Goal: Information Seeking & Learning: Learn about a topic

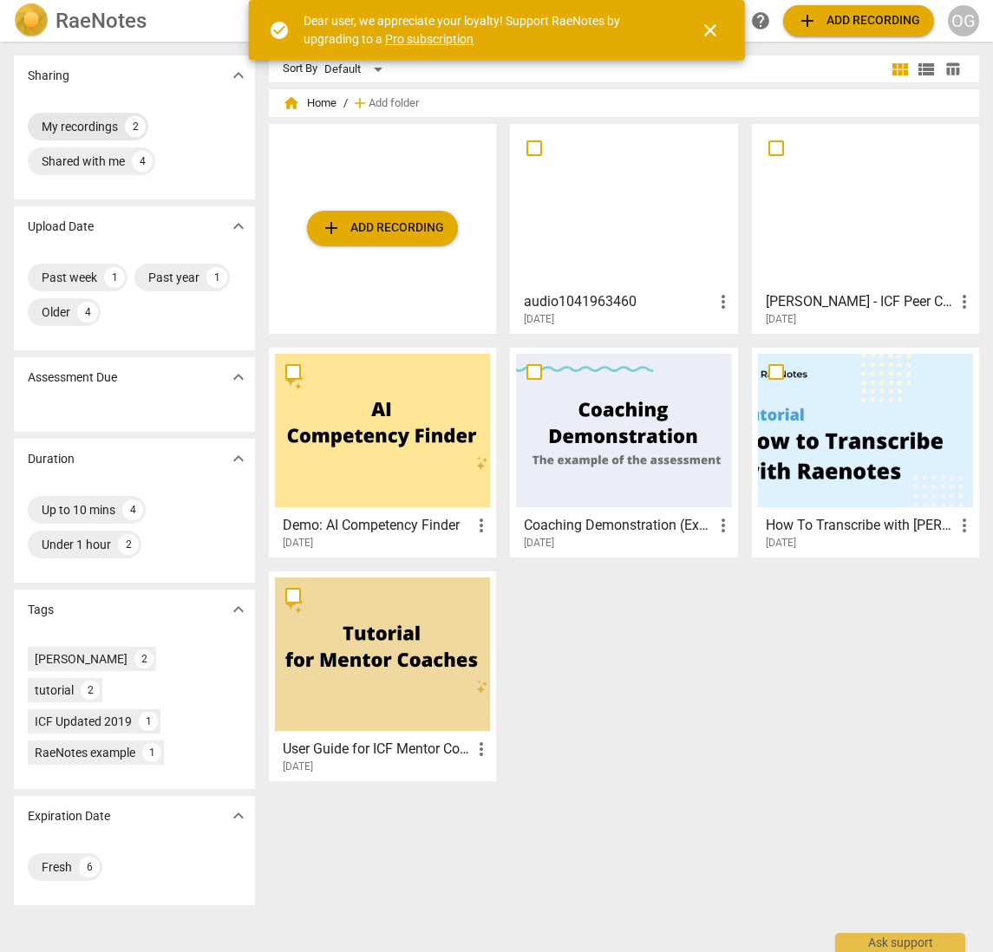
click at [64, 121] on div "My recordings" at bounding box center [80, 126] width 76 height 17
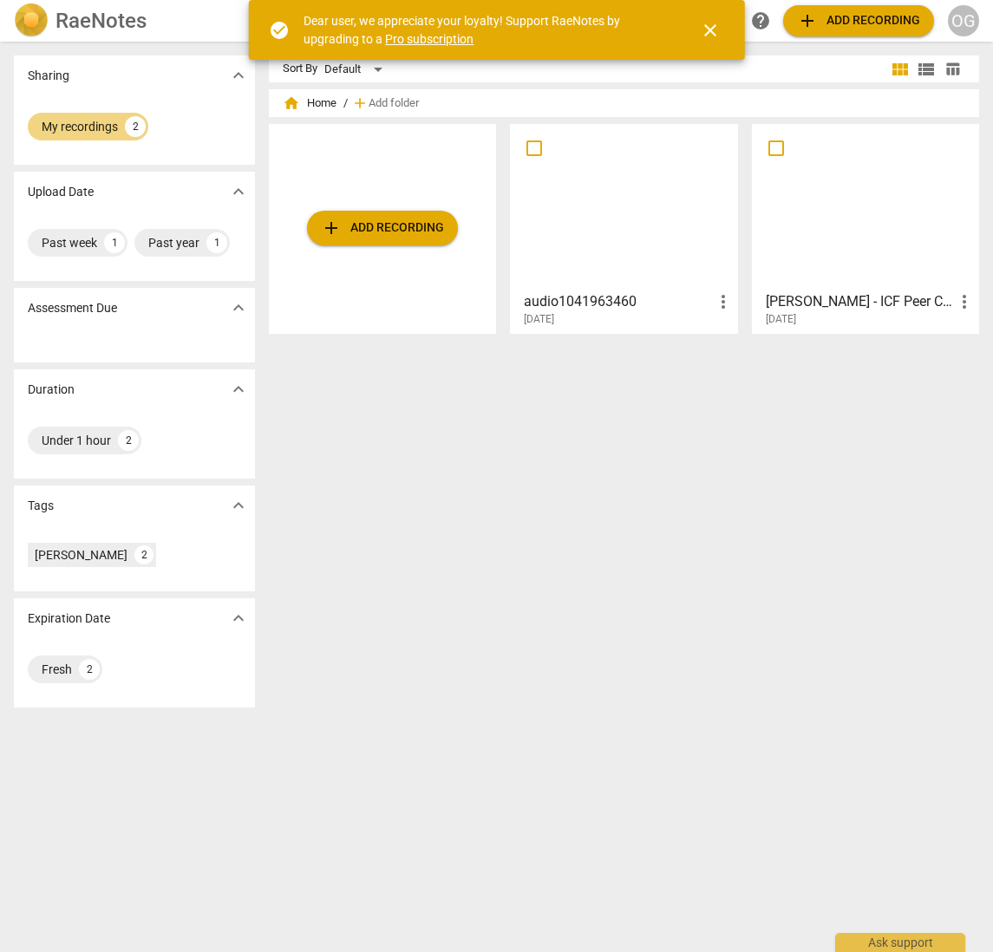
click at [563, 213] on div at bounding box center [623, 207] width 215 height 154
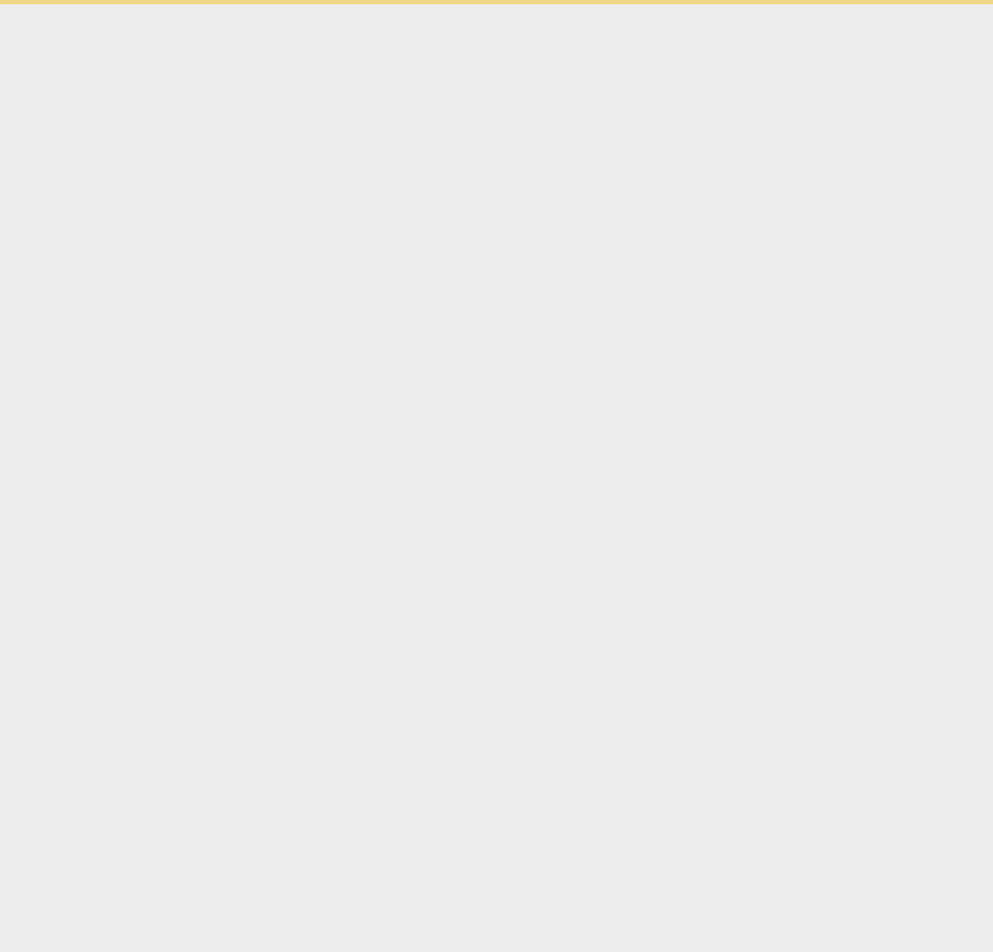
click at [563, 4] on html "check_circle Dear user, we appreciate your loyalty! Support RaeNotes by upgradi…" at bounding box center [496, 2] width 993 height 4
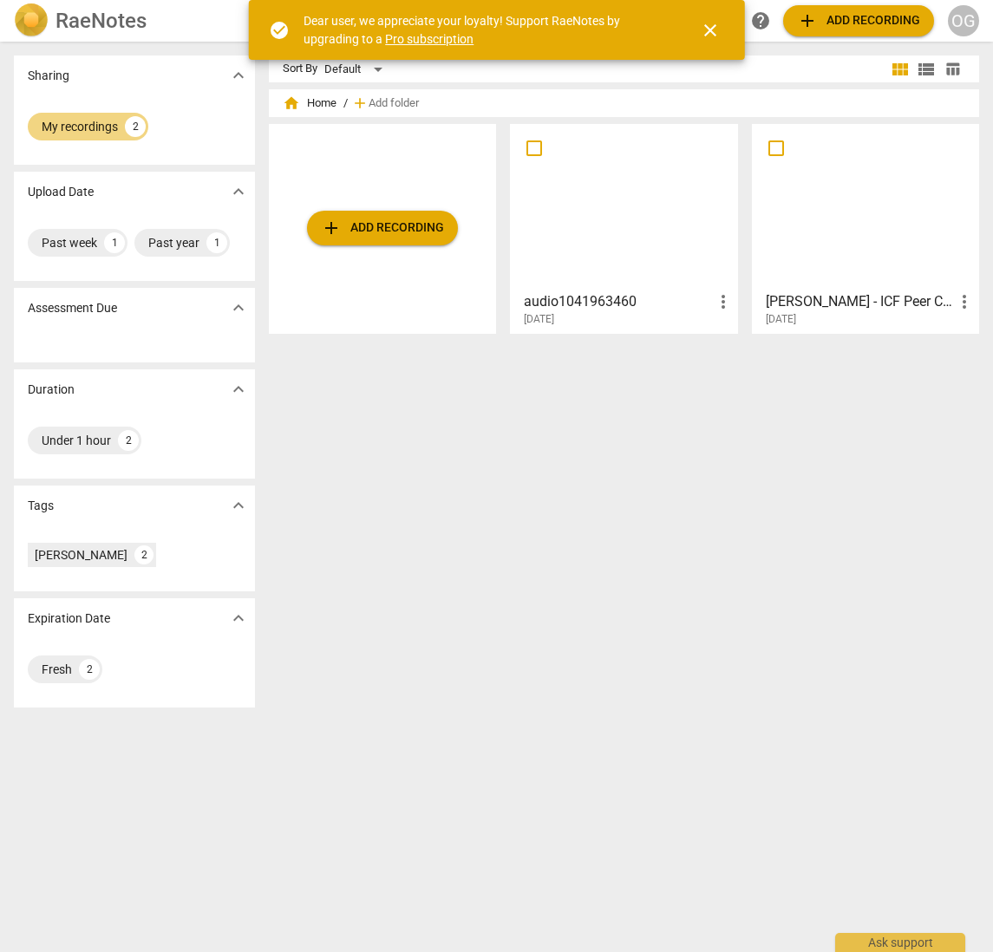
click at [716, 299] on span "more_vert" at bounding box center [723, 301] width 21 height 21
click at [644, 302] on div at bounding box center [496, 476] width 993 height 952
click at [568, 422] on div "Sort By Default view_module view_list table_chart home Home / add Add folder ad…" at bounding box center [631, 497] width 724 height 883
click at [498, 654] on div "Sort By Default view_module view_list table_chart home Home / add Add folder ad…" at bounding box center [631, 497] width 724 height 883
click at [718, 26] on span "close" at bounding box center [710, 30] width 21 height 21
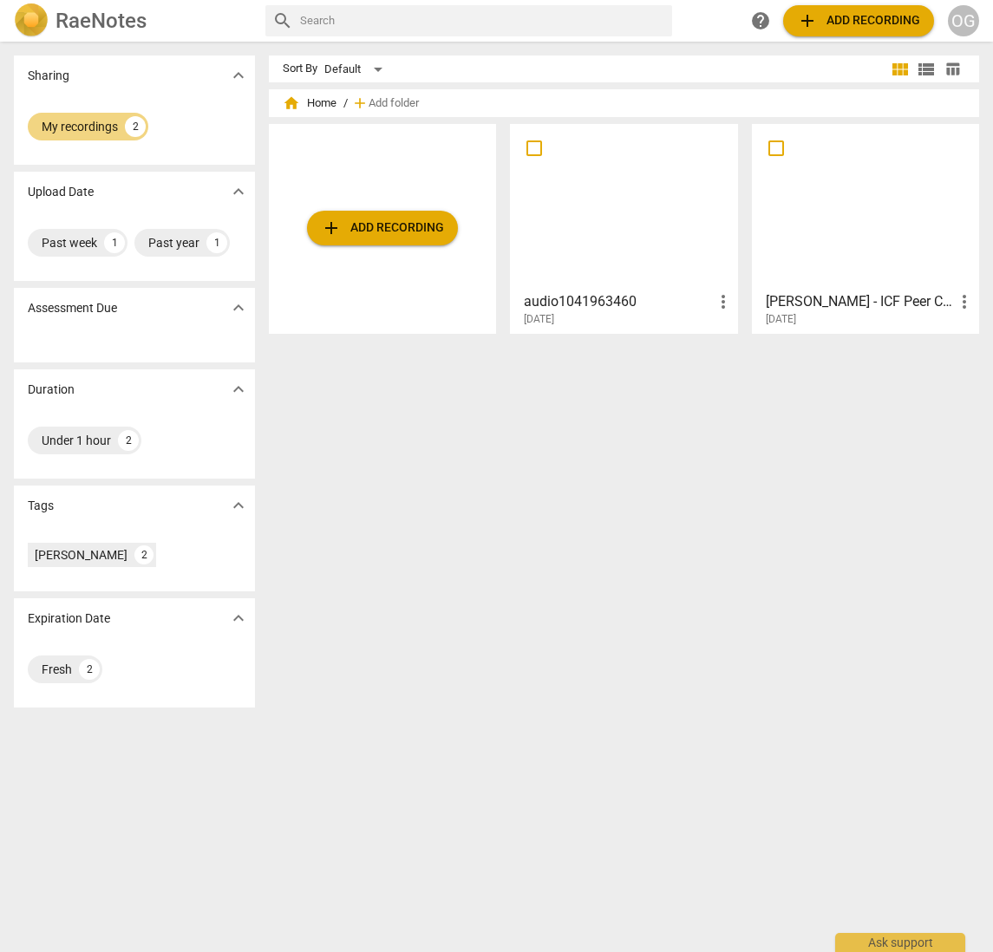
click at [619, 23] on input "text" at bounding box center [482, 21] width 365 height 28
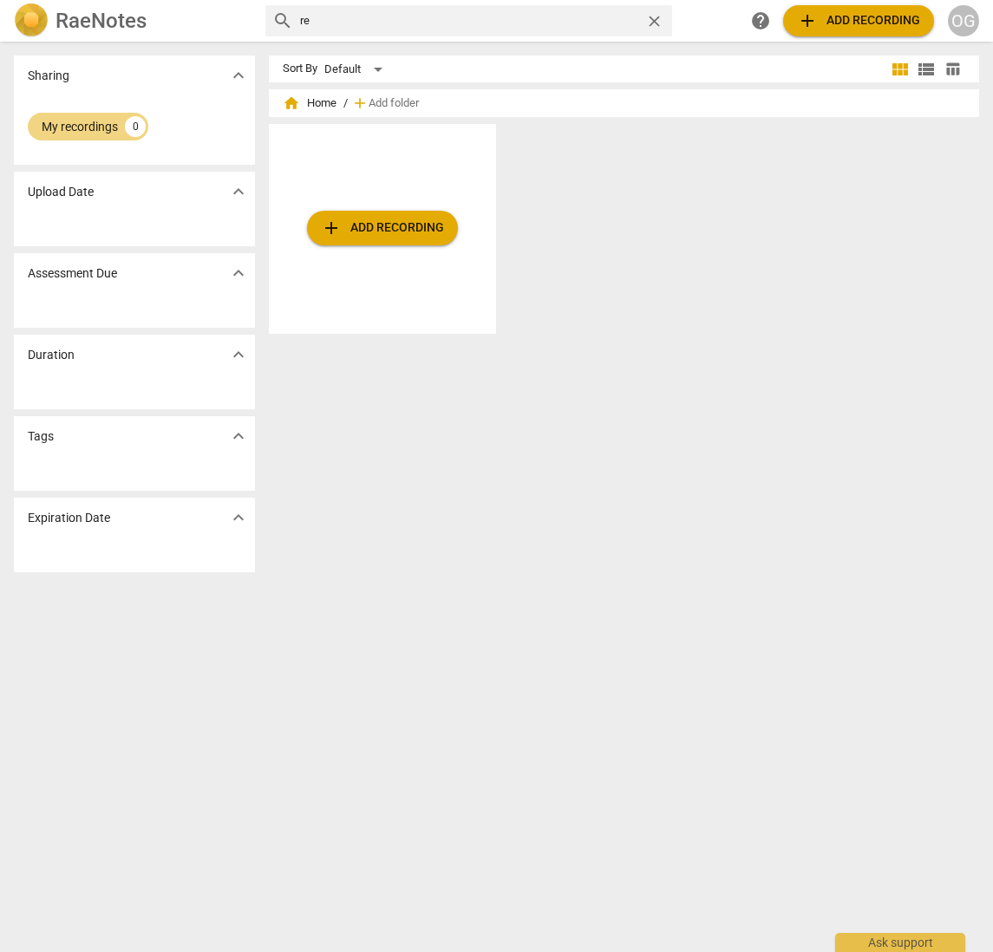
type input "r"
click at [122, 166] on div "Sharing expand_more My recordings 0 Upload Date expand_more Assessment Due expa…" at bounding box center [134, 318] width 241 height 524
click at [97, 144] on div "My recordings 0" at bounding box center [134, 129] width 241 height 69
click at [375, 11] on input "text" at bounding box center [482, 21] width 365 height 28
click at [685, 13] on div "search help add Add recording OG" at bounding box center [622, 20] width 714 height 31
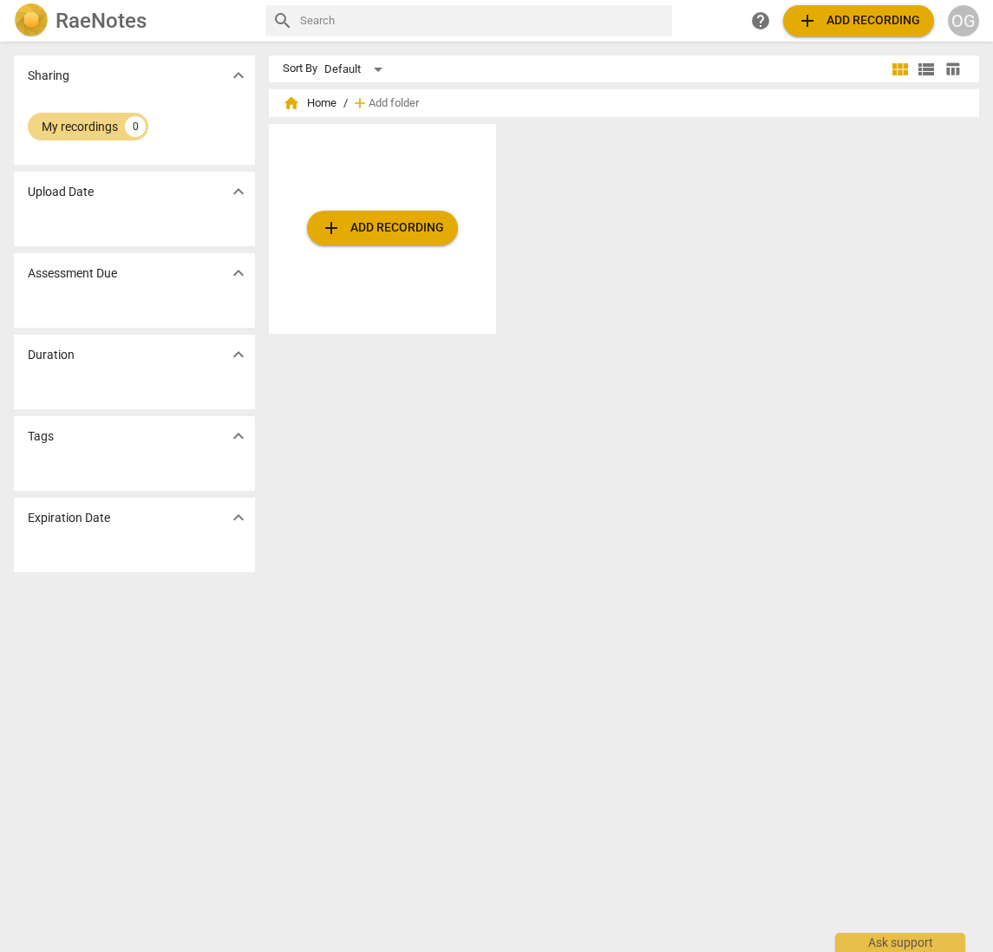
click at [760, 22] on span "help" at bounding box center [760, 20] width 21 height 21
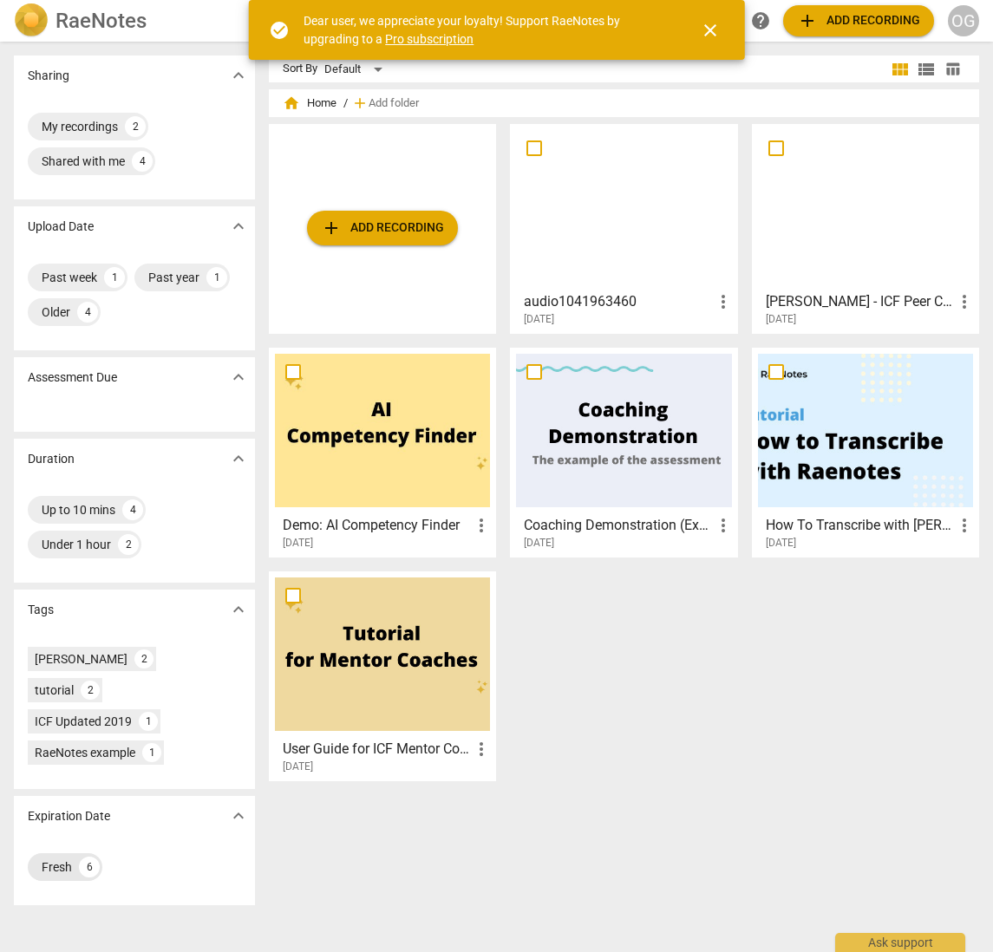
click at [73, 853] on div "Fresh 6" at bounding box center [65, 867] width 75 height 28
click at [707, 40] on span "close" at bounding box center [710, 30] width 21 height 21
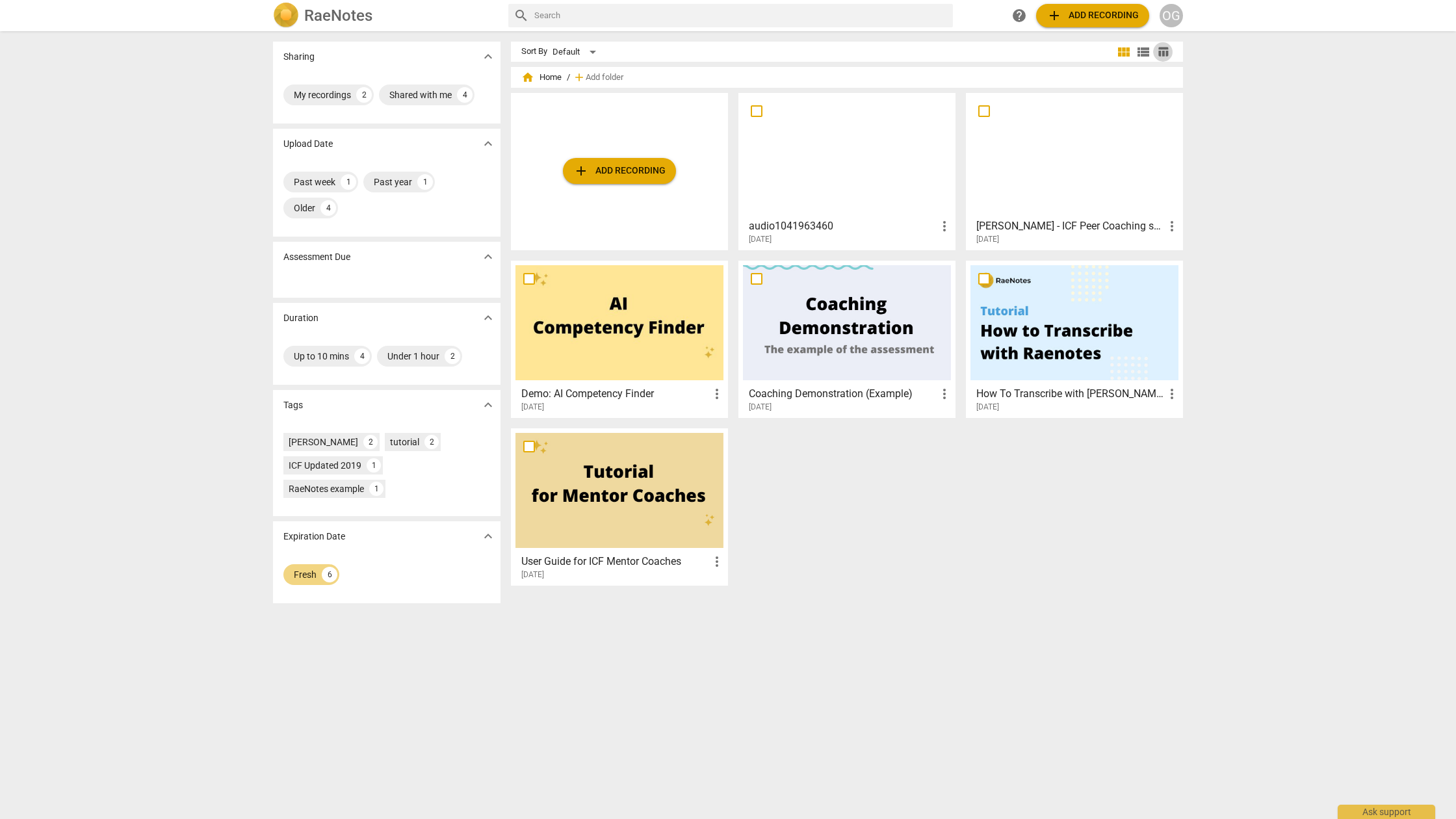
click at [743, 52] on span "table_chart" at bounding box center [1163, 52] width 12 height 12
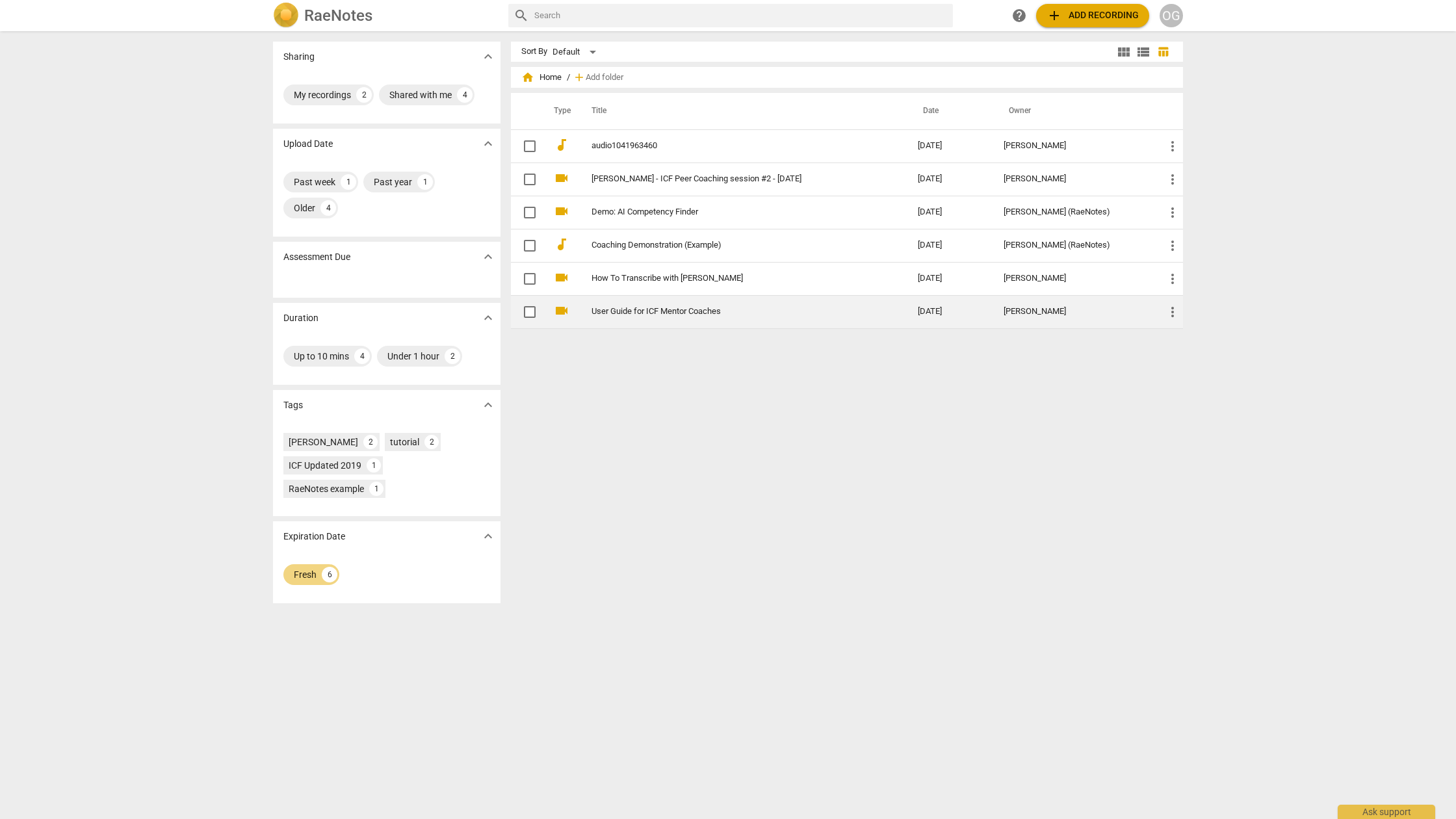
click at [635, 309] on link "User Guide for ICF Mentor Coaches" at bounding box center [731, 311] width 280 height 10
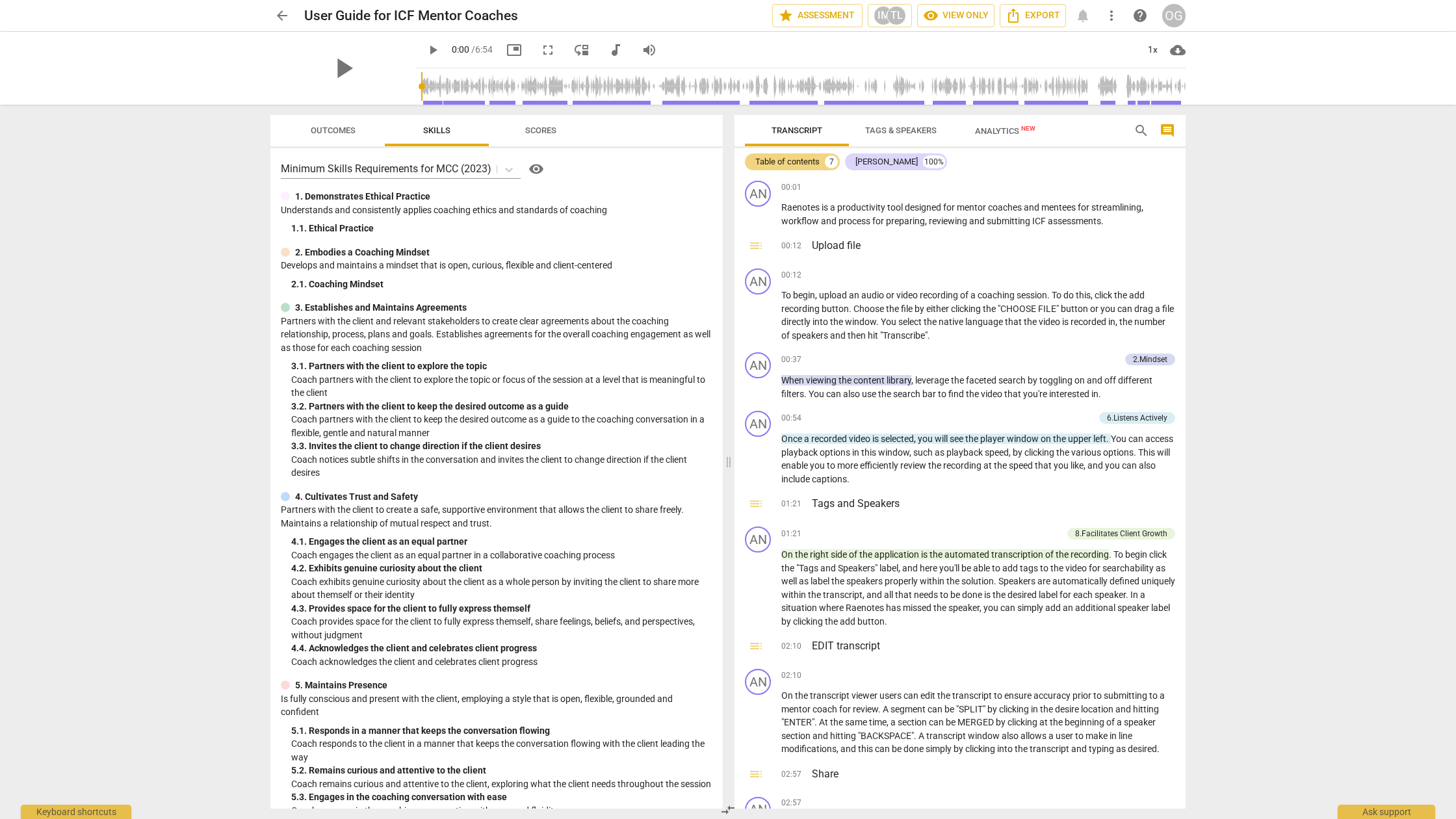
click at [342, 125] on span "Outcomes" at bounding box center [333, 130] width 45 height 10
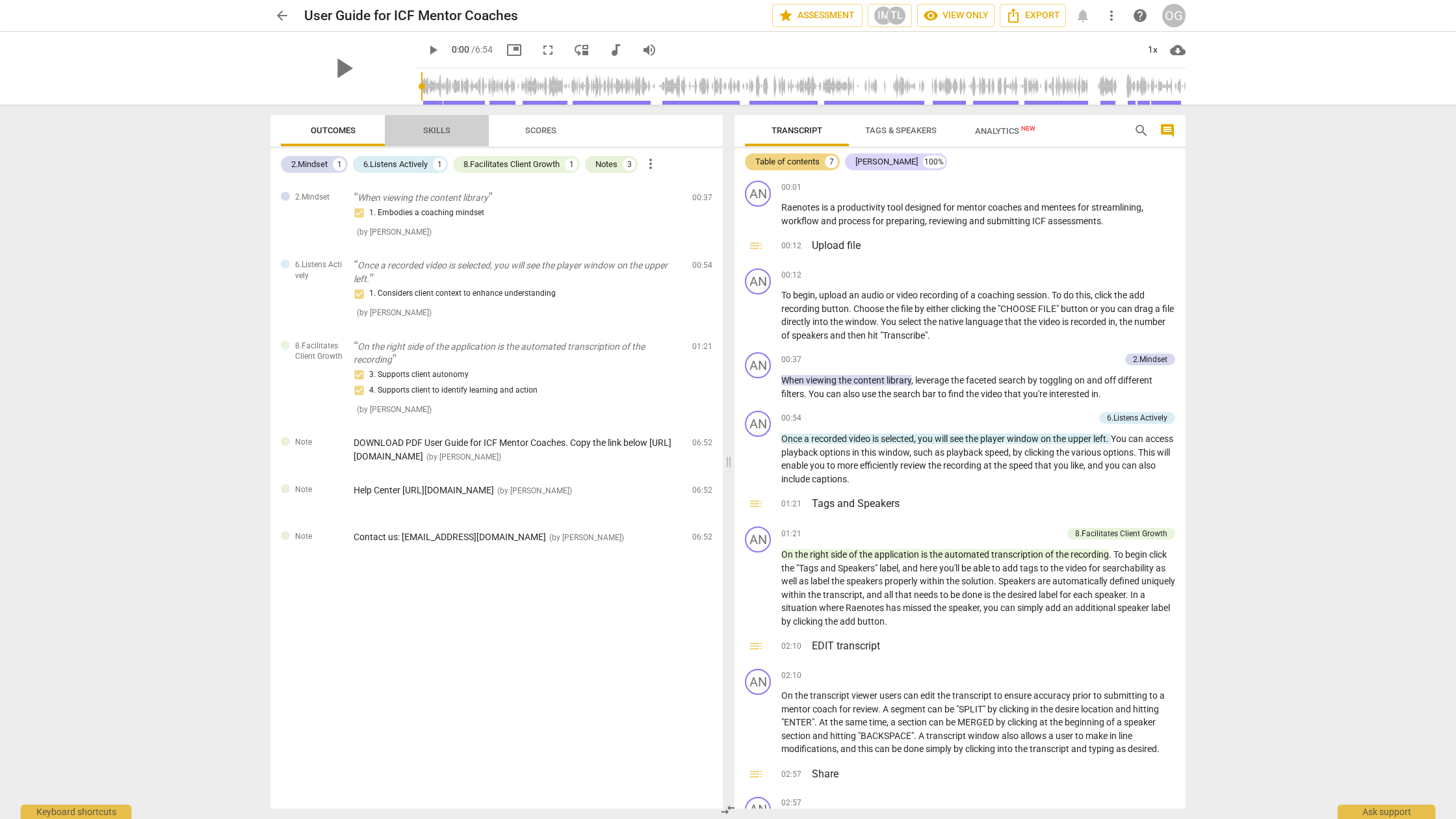
click at [437, 125] on span "Skills" at bounding box center [437, 130] width 27 height 10
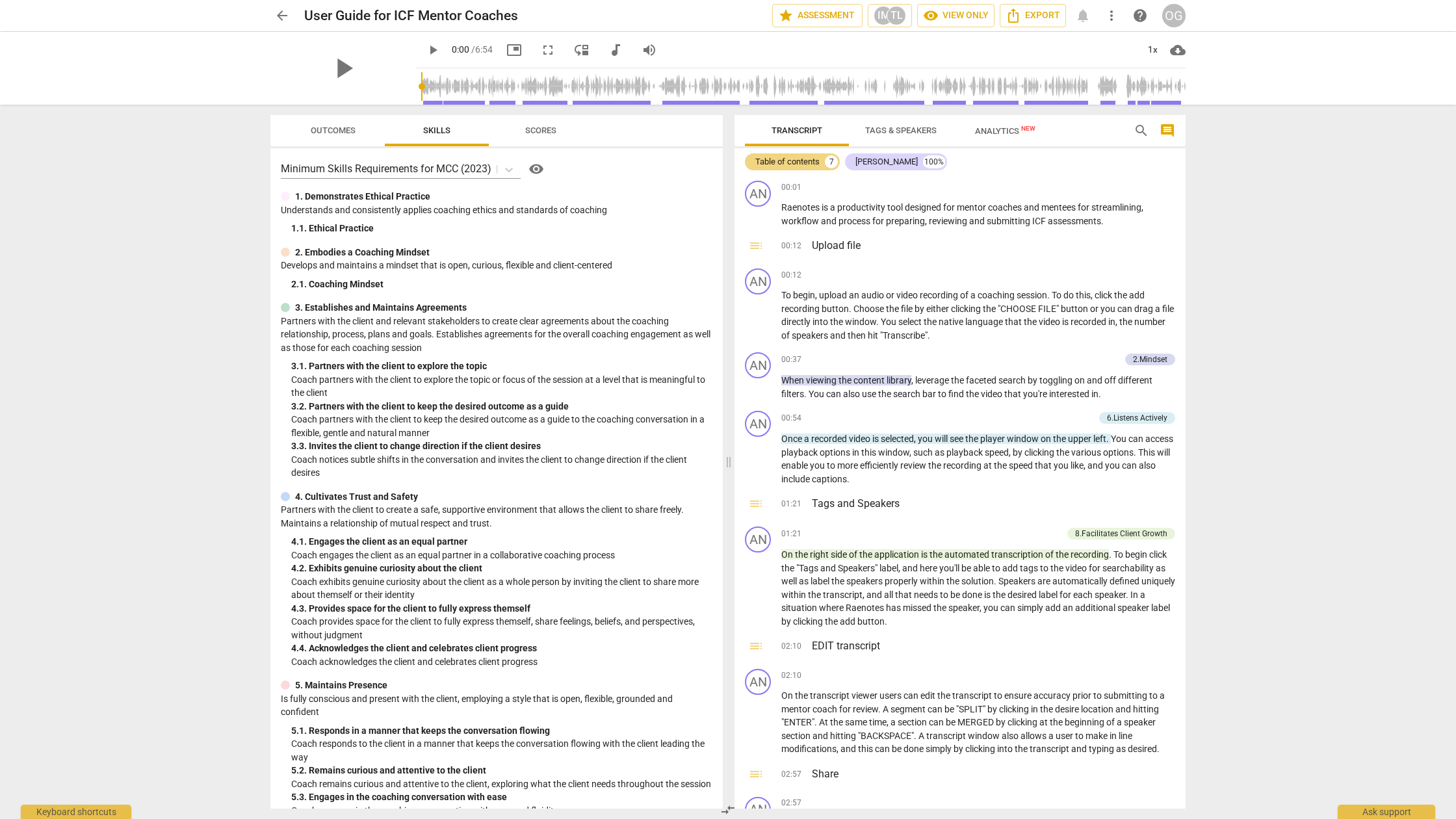
click at [541, 130] on span "Scores" at bounding box center [541, 130] width 31 height 10
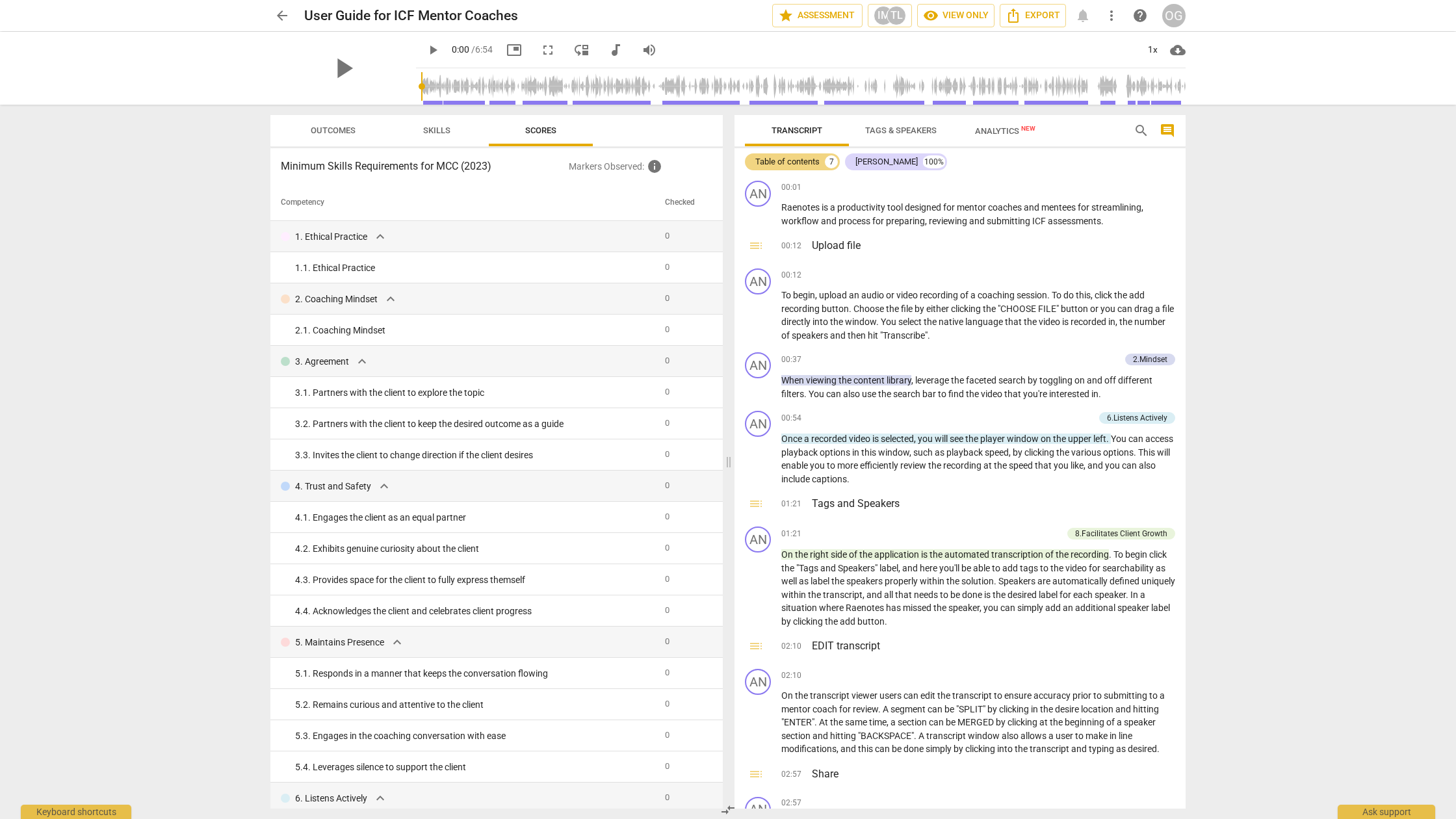
click at [743, 13] on span "more_vert" at bounding box center [1111, 15] width 16 height 16
click at [743, 78] on div at bounding box center [728, 409] width 1456 height 819
type input "95"
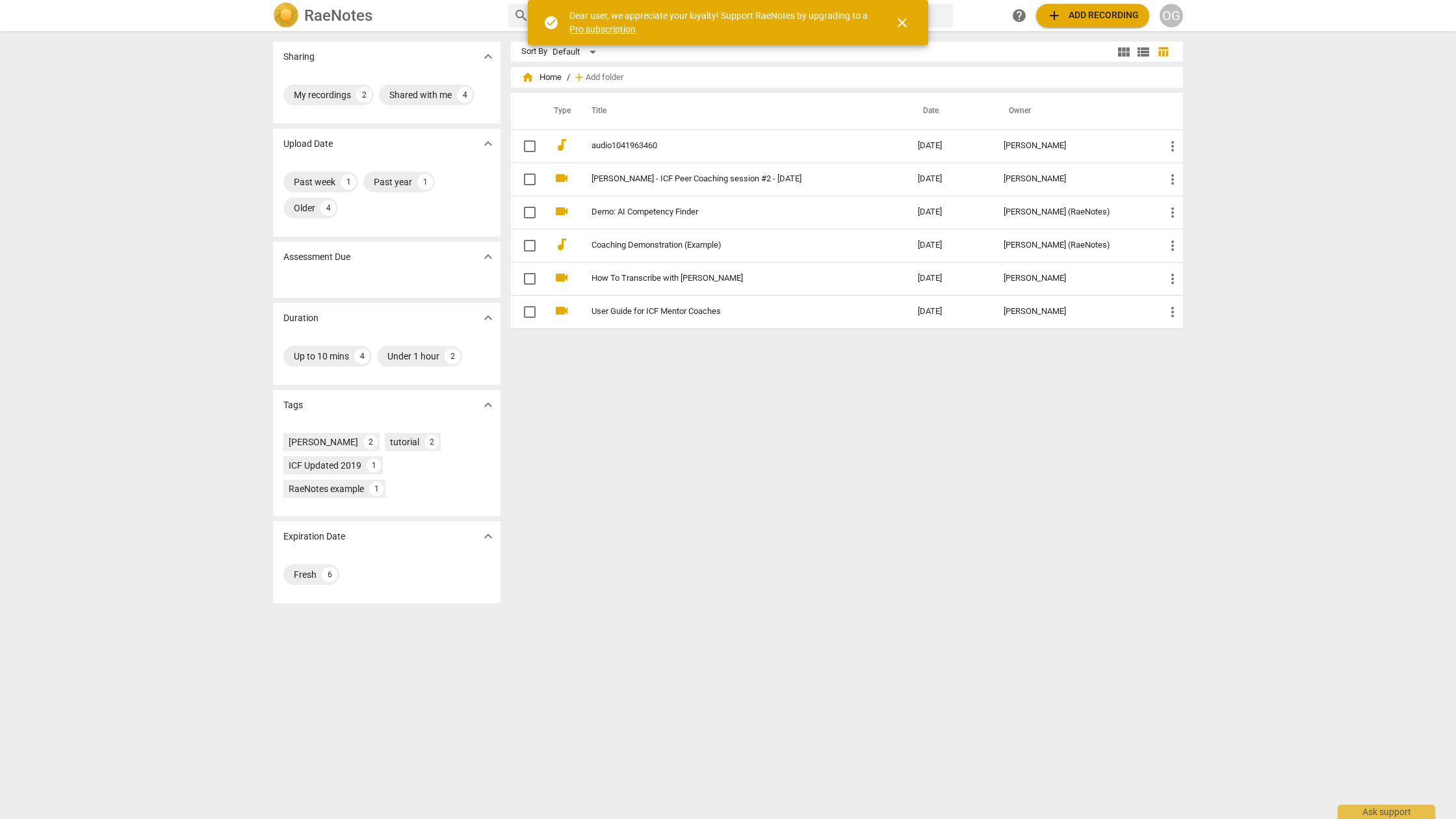
click at [898, 22] on span "close" at bounding box center [901, 22] width 16 height 16
